Goal: Transaction & Acquisition: Purchase product/service

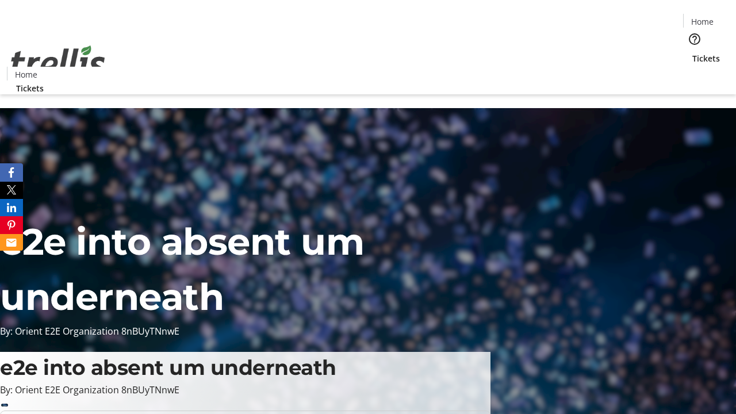
click at [692, 52] on span "Tickets" at bounding box center [706, 58] width 28 height 12
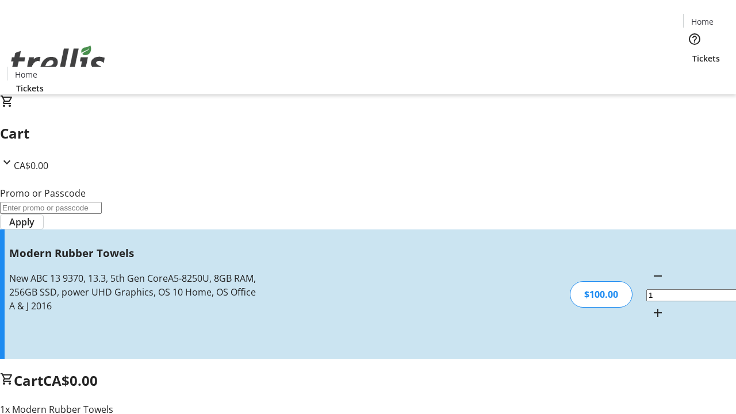
type input "FREE"
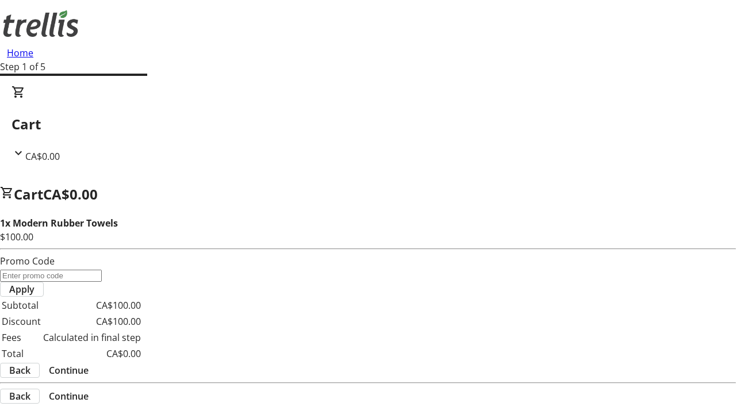
click at [89, 363] on span "Continue" at bounding box center [69, 370] width 40 height 14
